Goal: Information Seeking & Learning: Learn about a topic

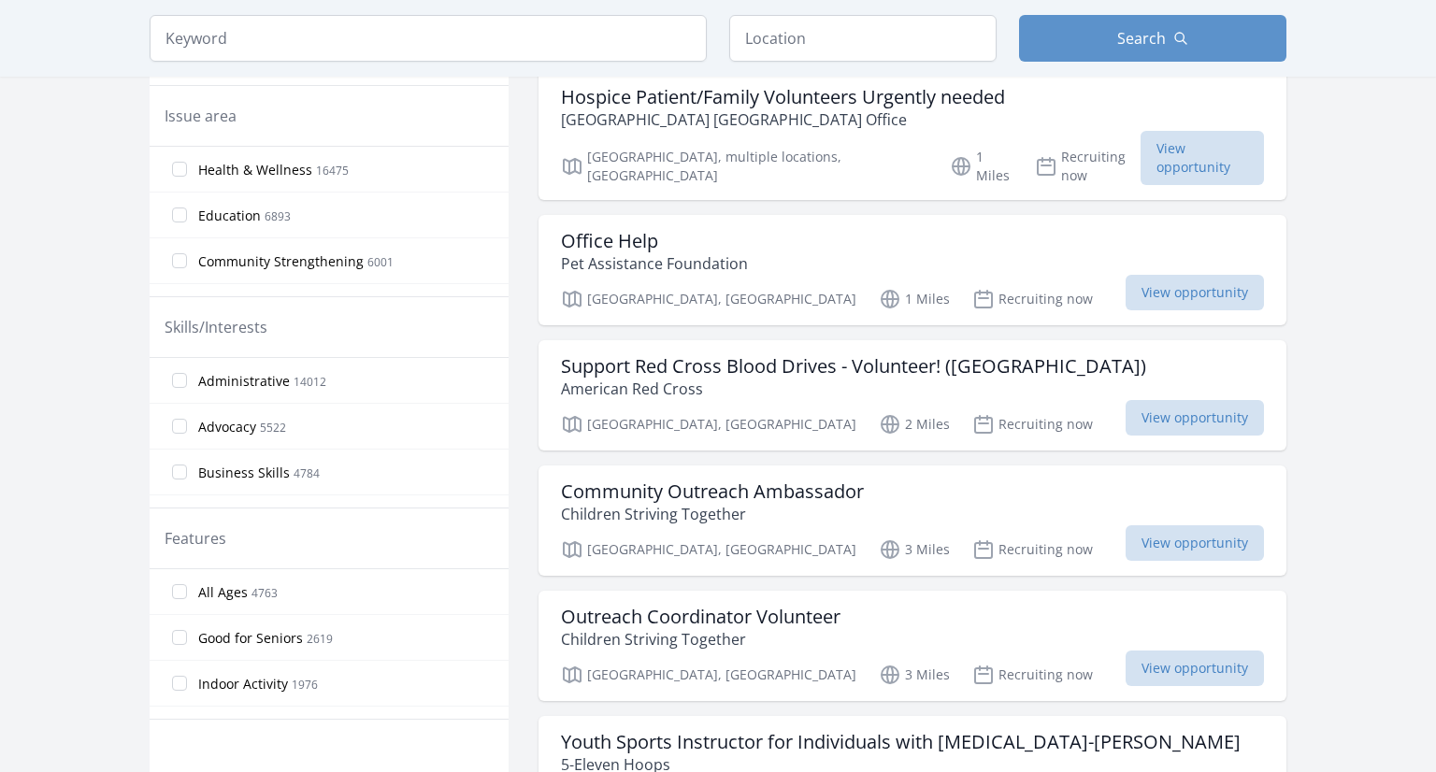
scroll to position [580, 0]
click at [387, 595] on label "All Ages 4763" at bounding box center [329, 590] width 359 height 37
click at [187, 595] on input "All Ages 4763" at bounding box center [179, 590] width 15 height 15
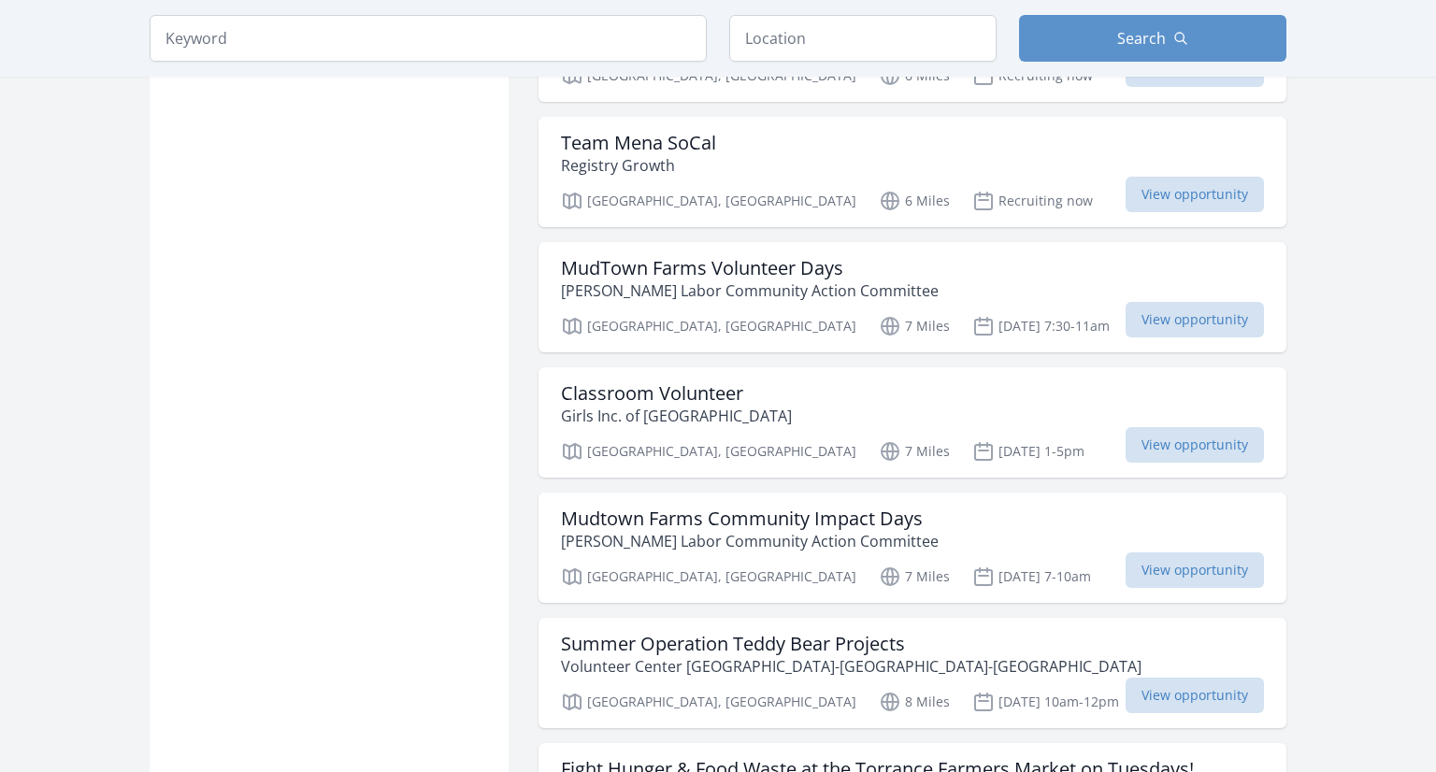
scroll to position [2433, 0]
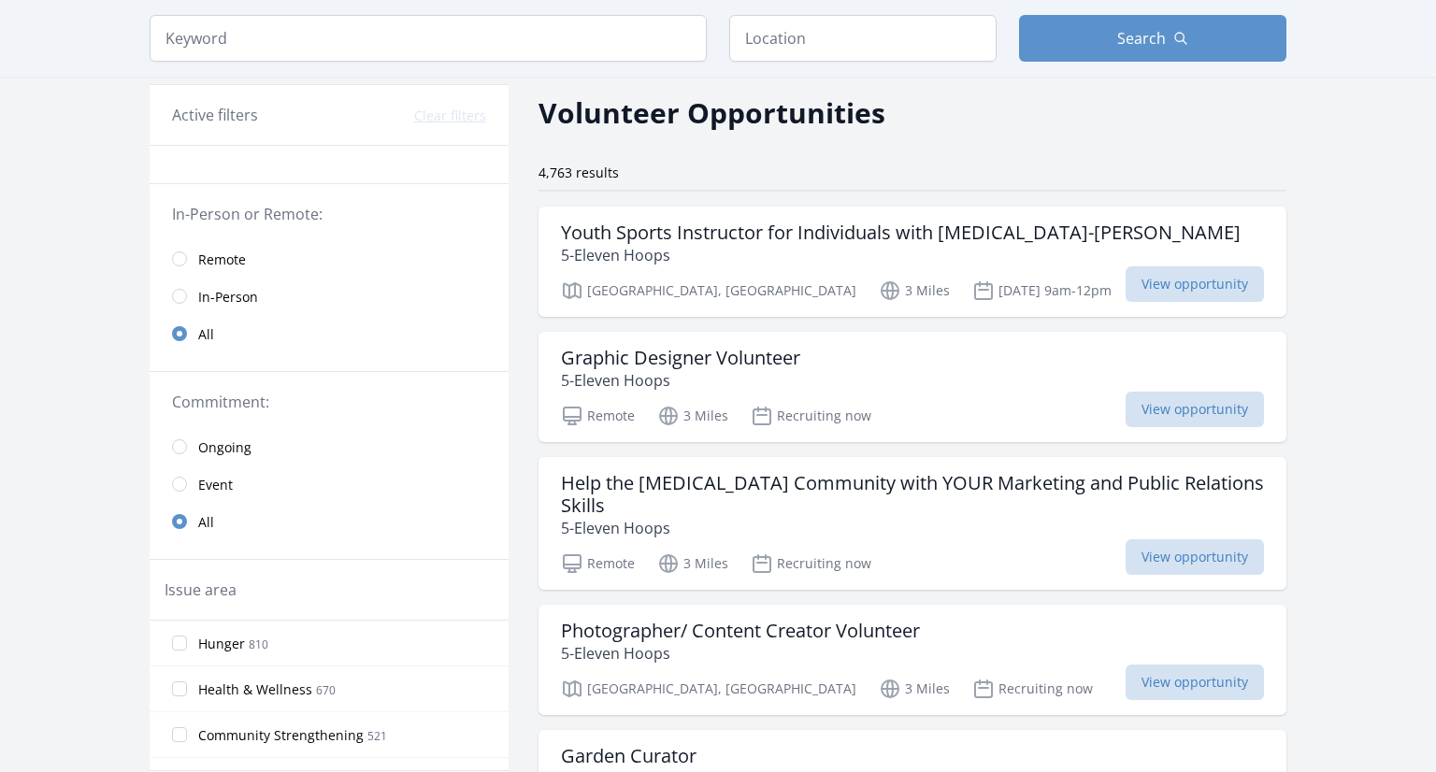
scroll to position [66, 0]
click at [260, 249] on link "Remote" at bounding box center [329, 259] width 359 height 37
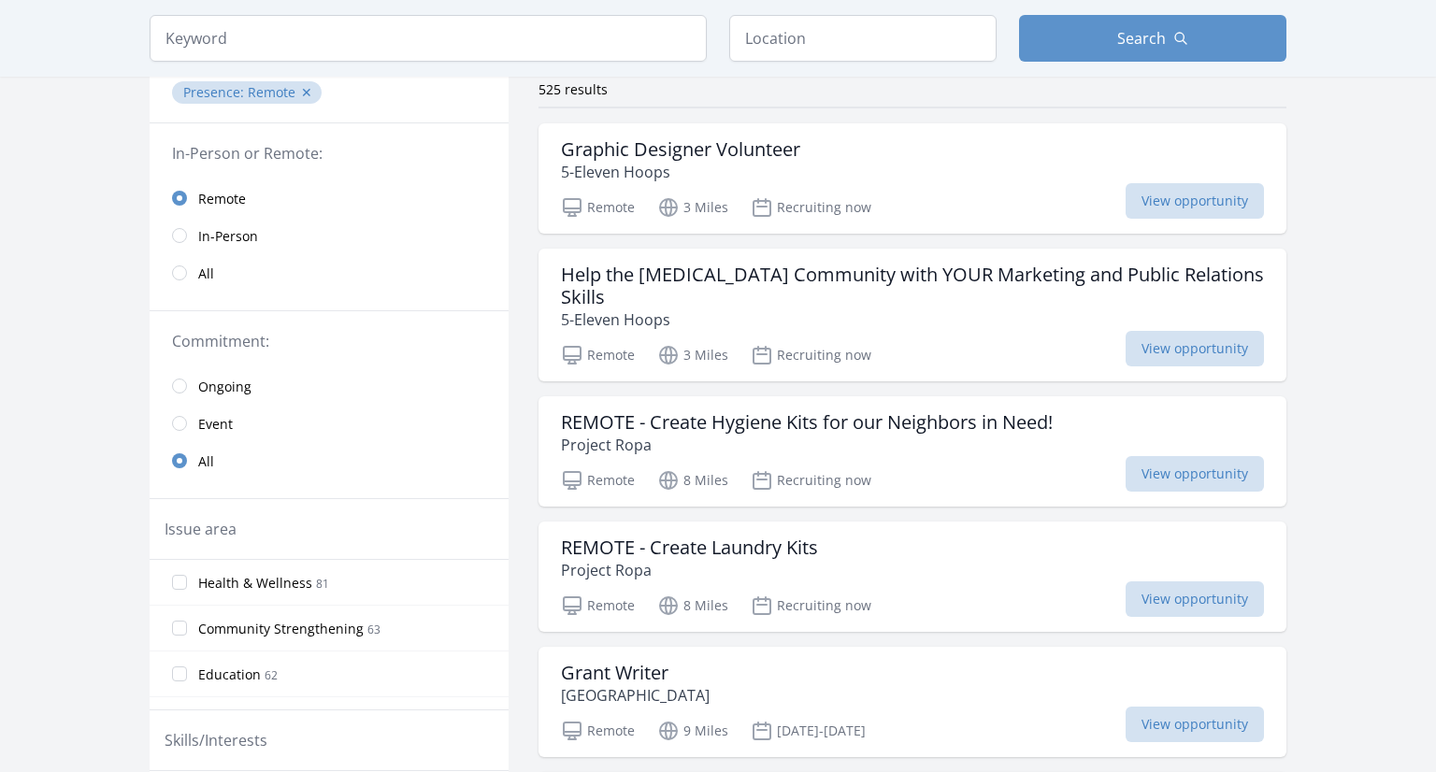
scroll to position [151, 0]
click at [728, 410] on h3 "REMOTE - Create Hygiene Kits for our Neighbors in Need!" at bounding box center [807, 421] width 492 height 22
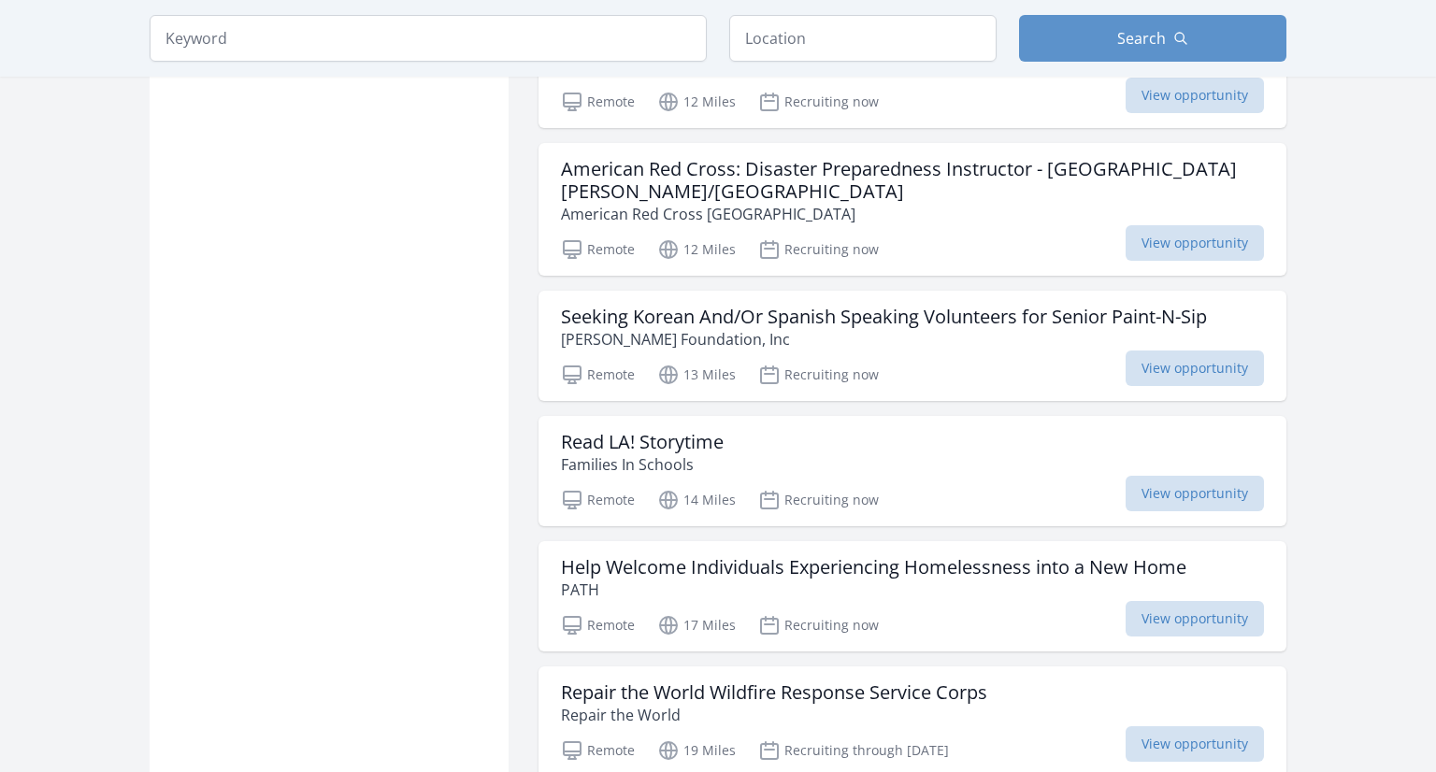
scroll to position [1928, 0]
click at [902, 329] on p "[PERSON_NAME] Foundation, Inc" at bounding box center [884, 340] width 646 height 22
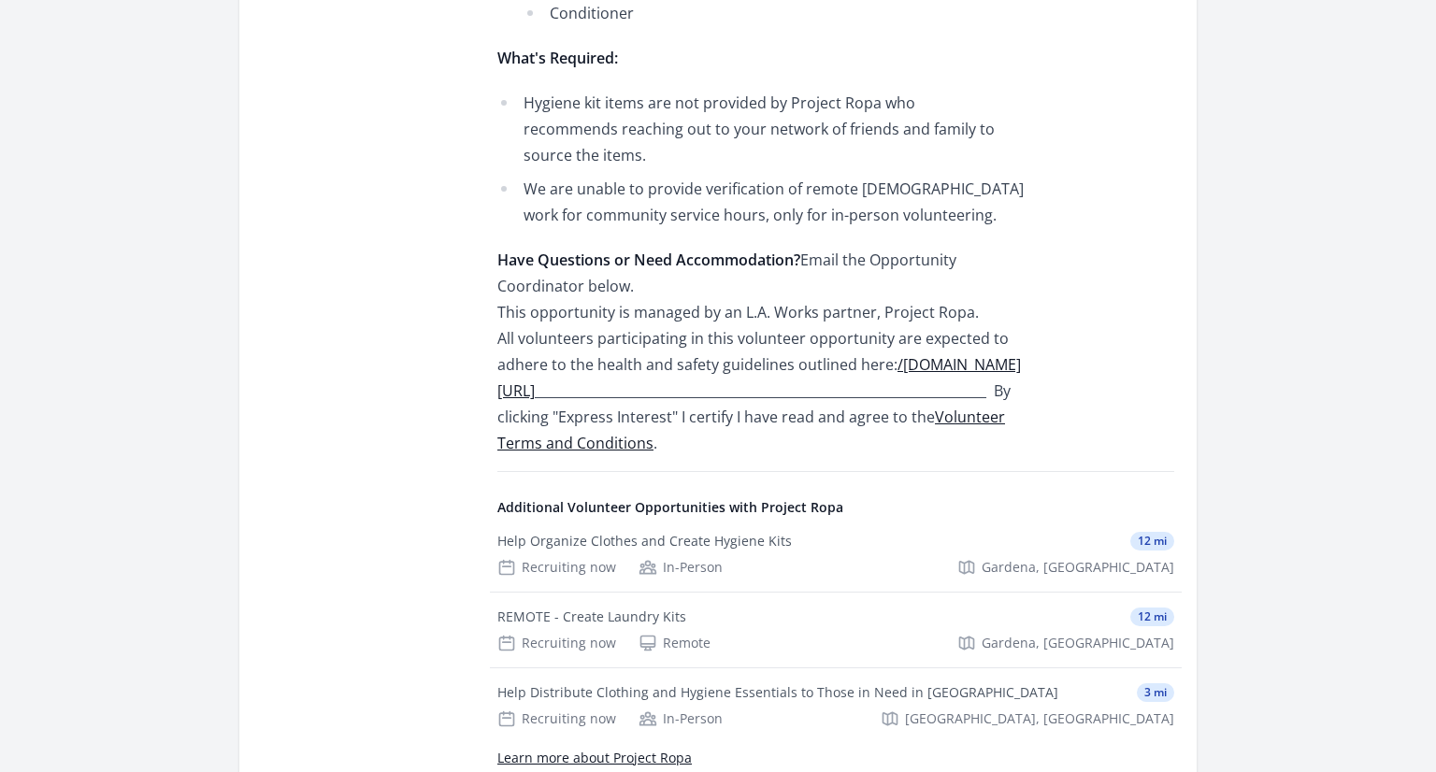
scroll to position [1705, 0]
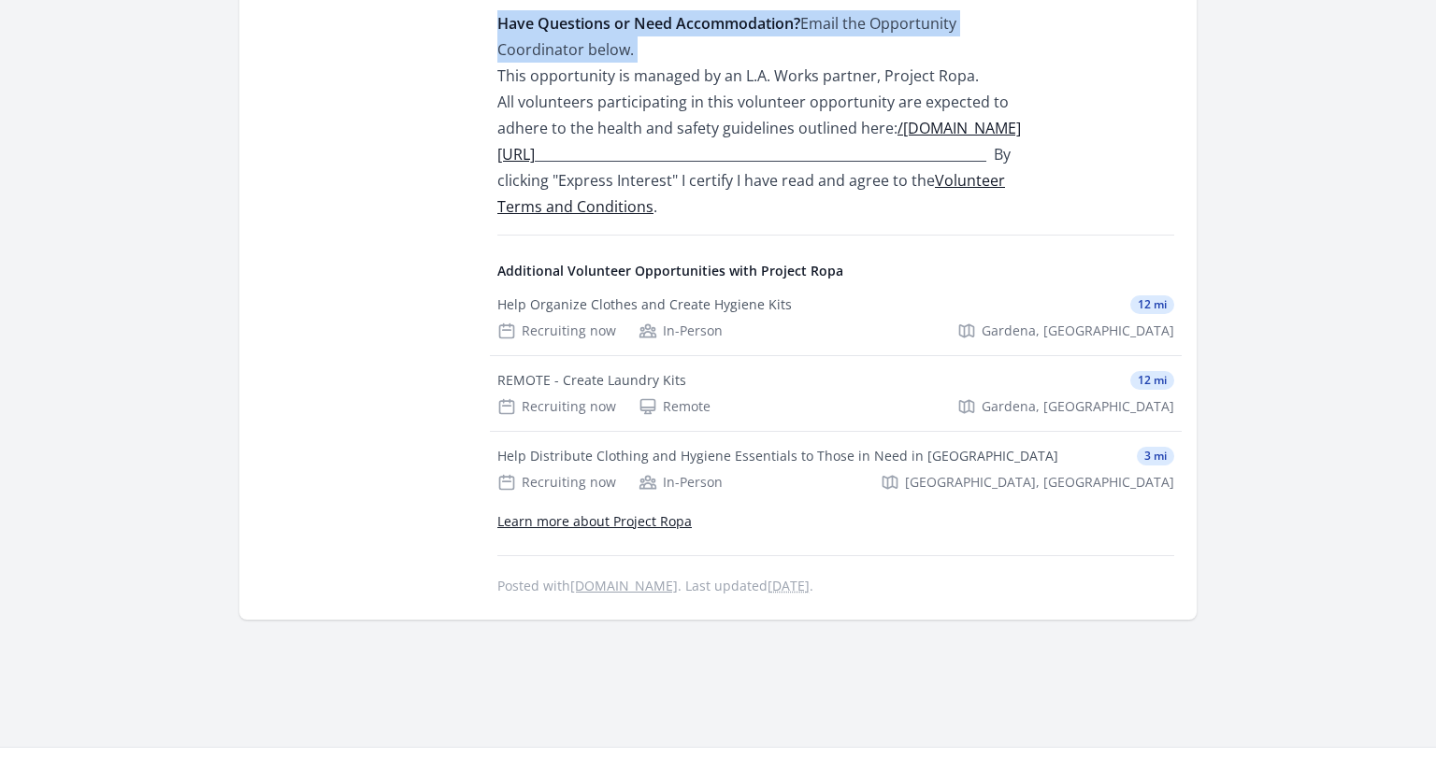
scroll to position [1911, 0]
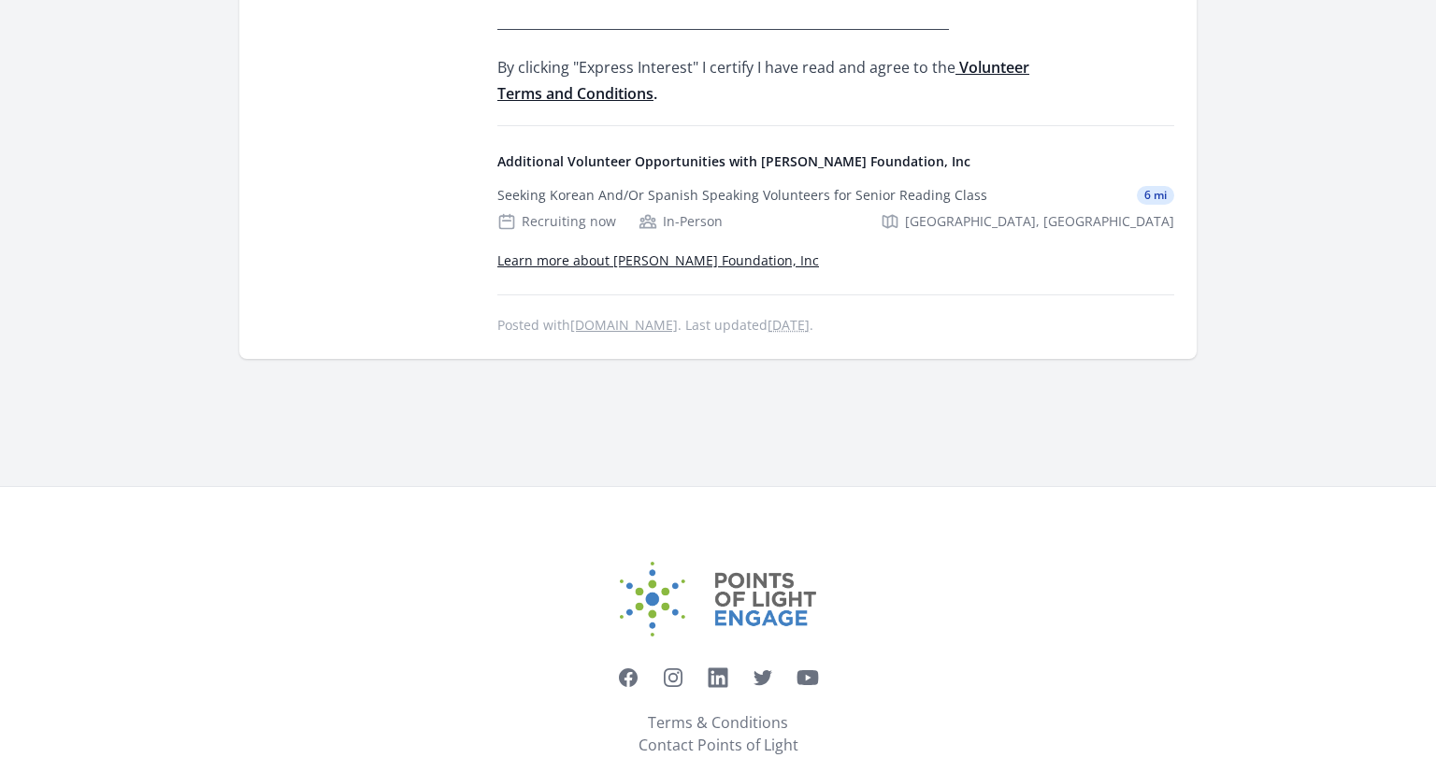
scroll to position [2171, 0]
